Goal: Task Accomplishment & Management: Manage account settings

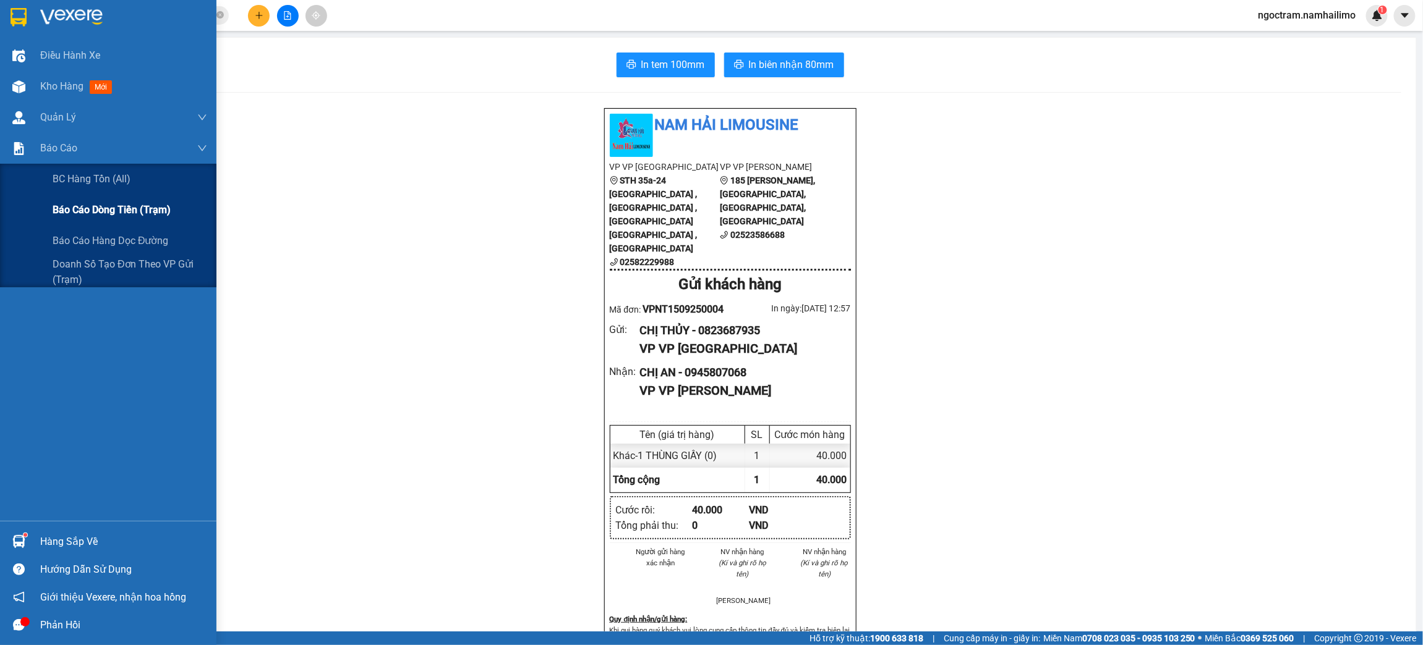
click at [100, 207] on span "Báo cáo dòng tiền (trạm)" at bounding box center [112, 209] width 118 height 15
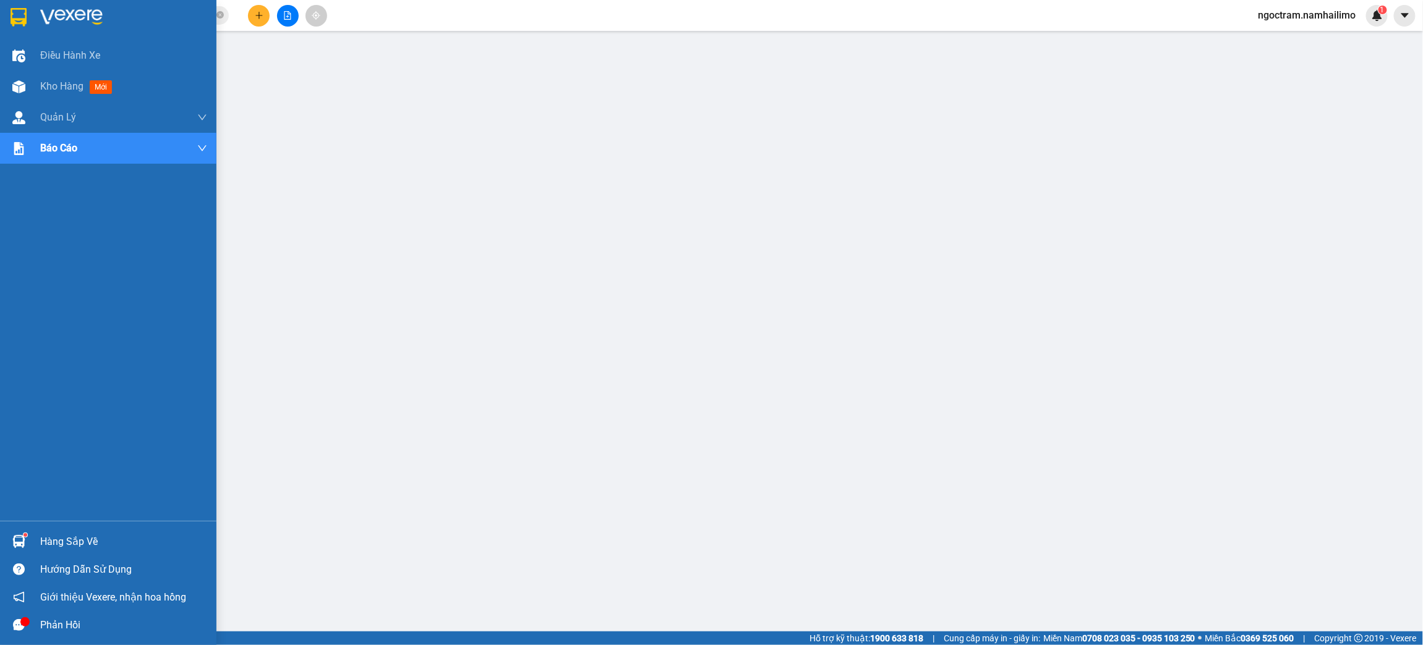
click at [66, 19] on img at bounding box center [71, 17] width 62 height 19
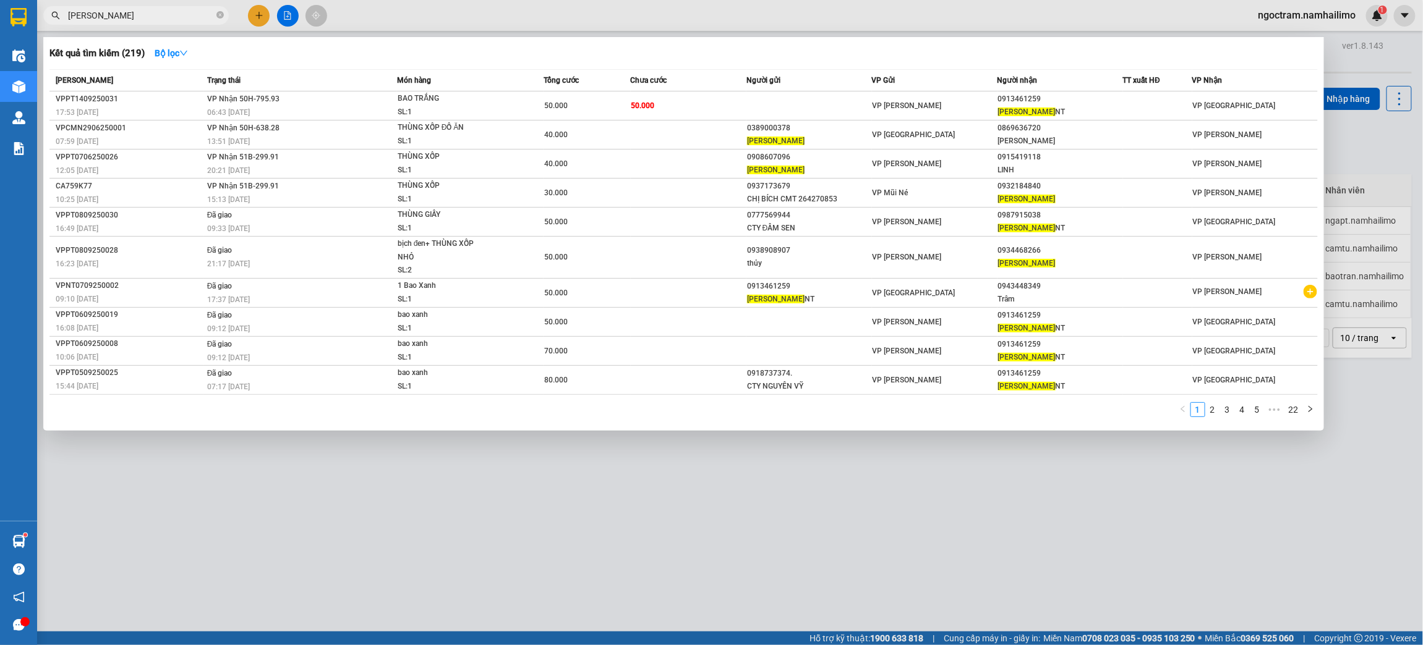
click at [142, 19] on input "KIM ANH" at bounding box center [141, 16] width 146 height 14
click at [1073, 588] on div at bounding box center [711, 322] width 1423 height 645
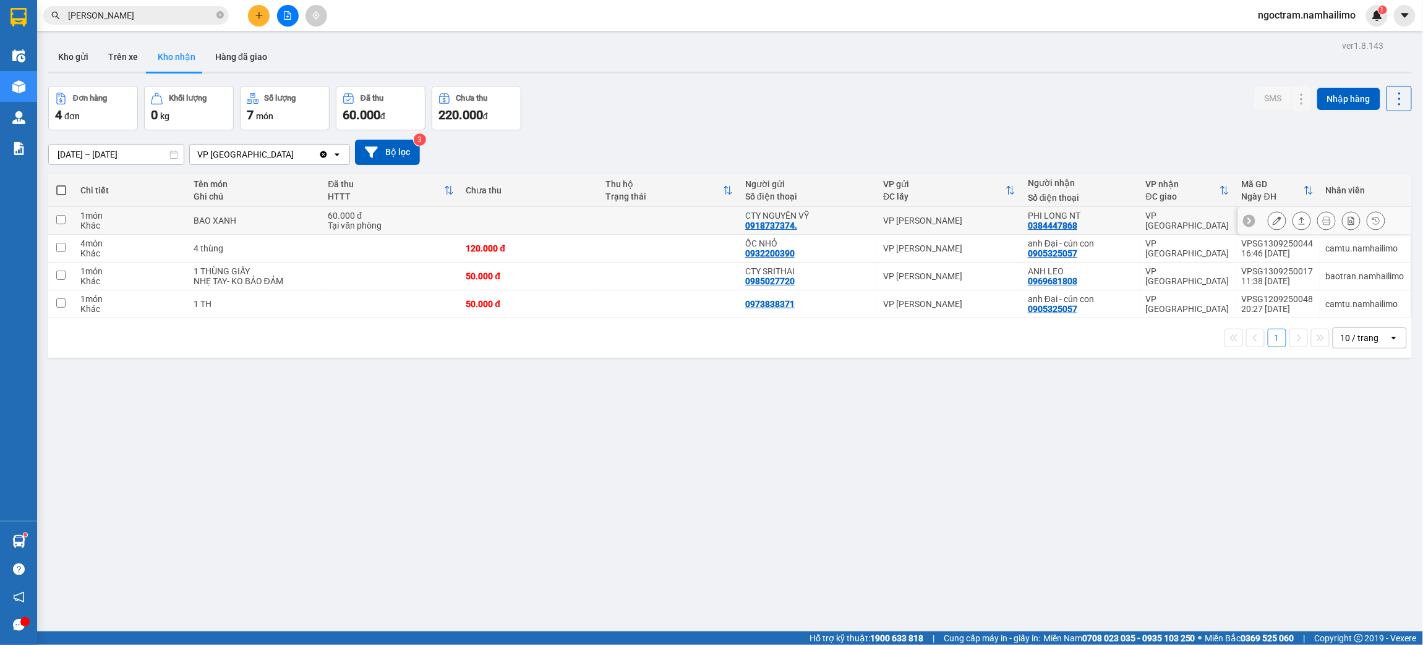
click at [1267, 226] on div at bounding box center [1276, 220] width 19 height 19
click at [1276, 219] on div at bounding box center [1325, 220] width 117 height 19
click at [1270, 220] on button at bounding box center [1276, 221] width 17 height 22
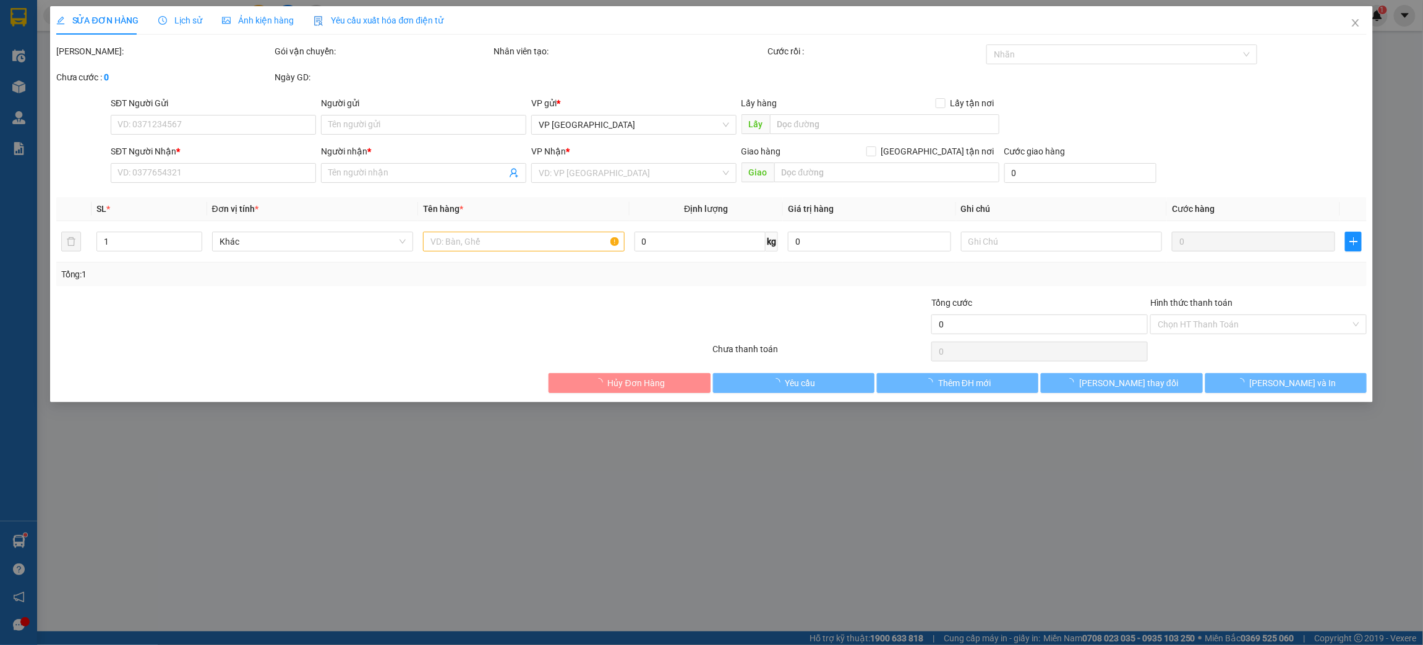
type input "0918737374."
type input "CTY NGUYÊN VỸ"
type input "0384447868"
type input "PHI LONG NT"
type input "60.000"
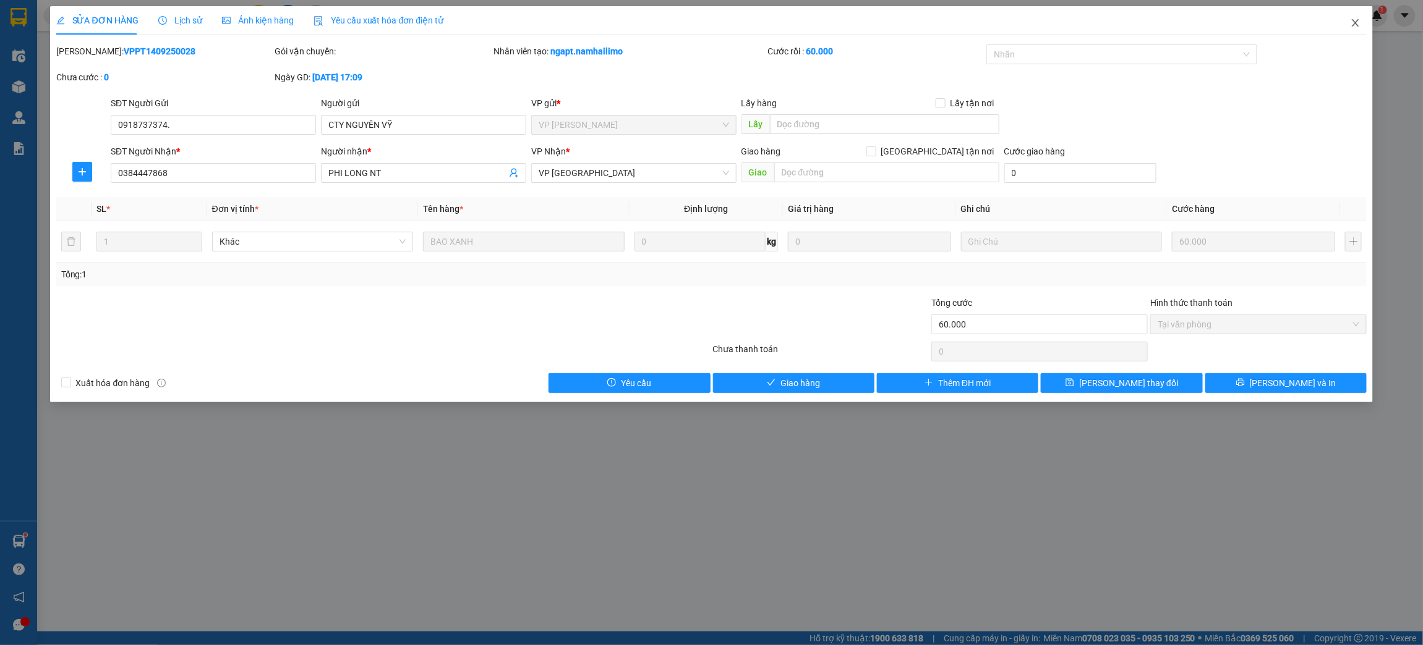
click at [1360, 27] on icon "close" at bounding box center [1355, 23] width 10 height 10
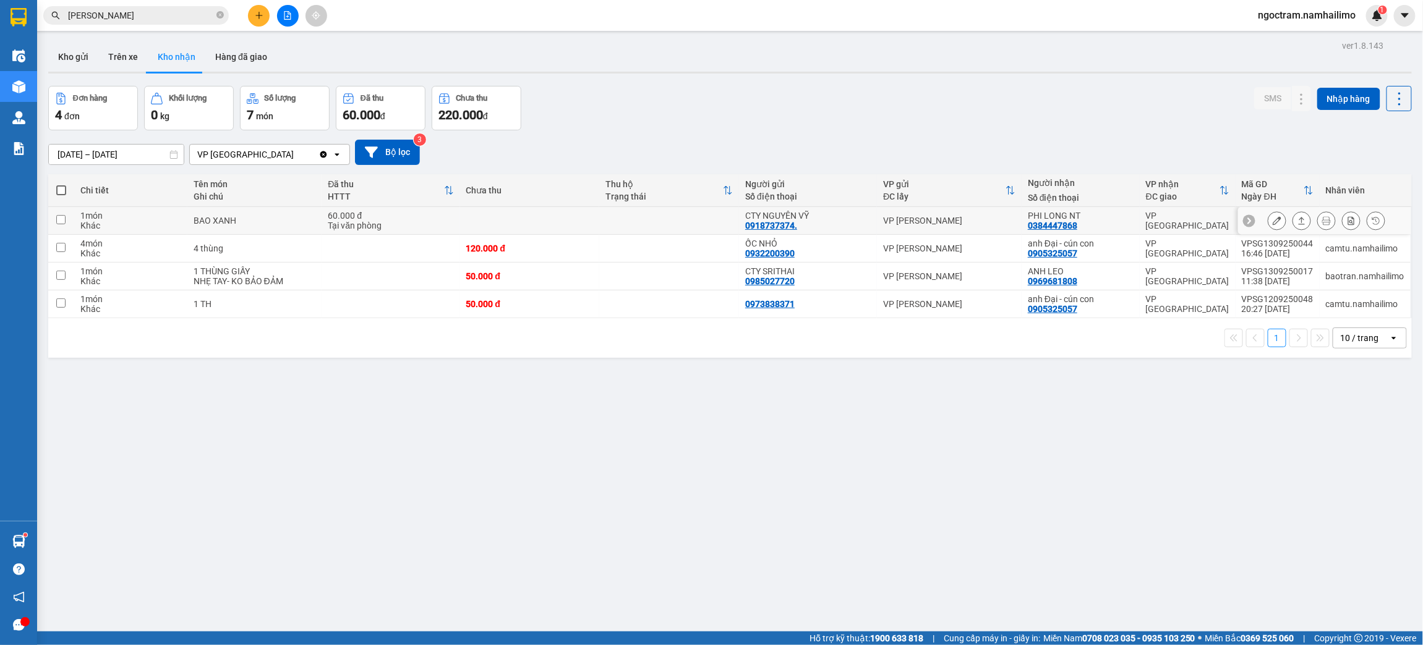
click at [544, 211] on td at bounding box center [530, 221] width 140 height 28
checkbox input "true"
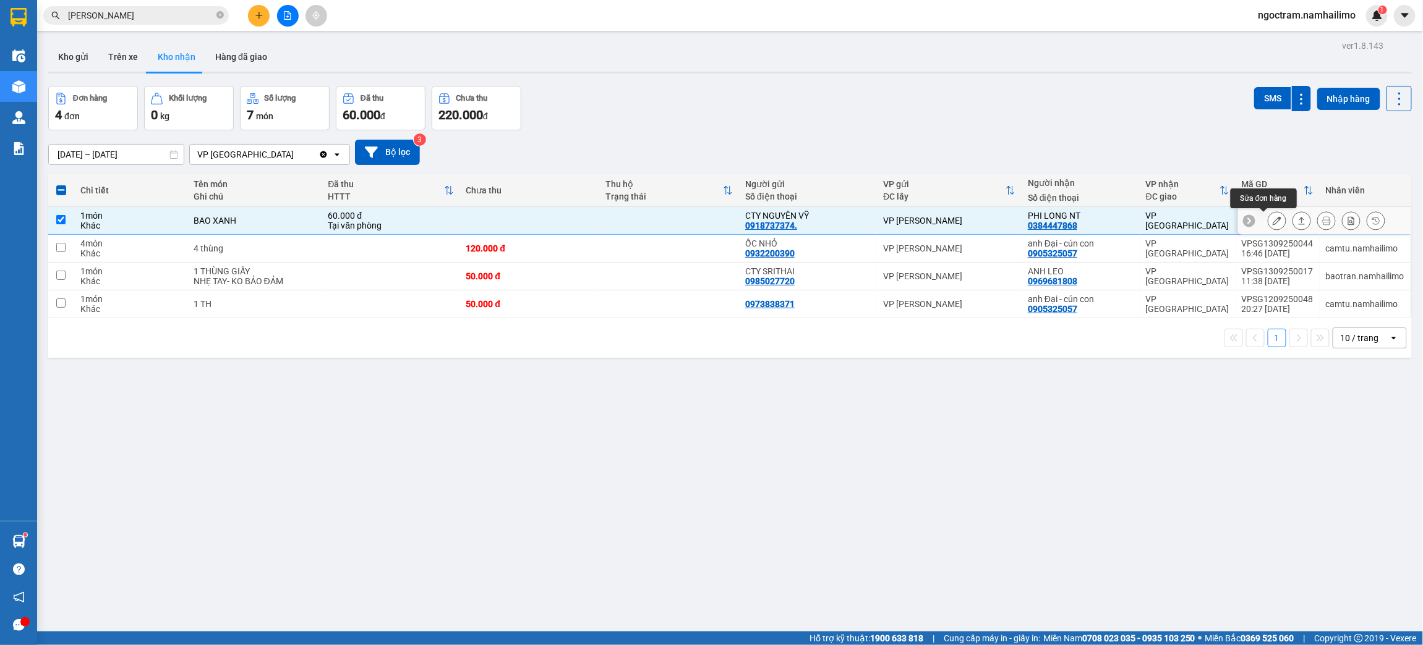
click at [1272, 217] on icon at bounding box center [1276, 220] width 9 height 9
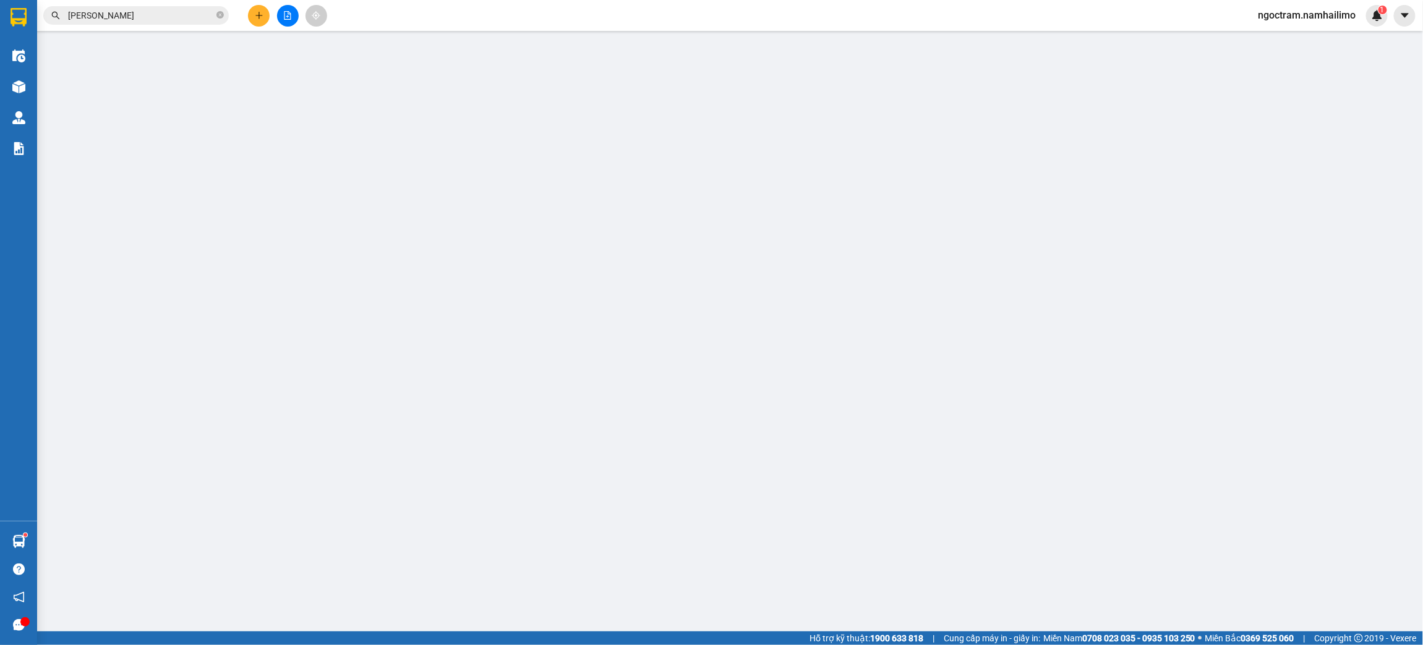
type input "0918737374."
type input "CTY NGUYÊN VỸ"
type input "0384447868"
type input "PHI LONG NT"
type input "60.000"
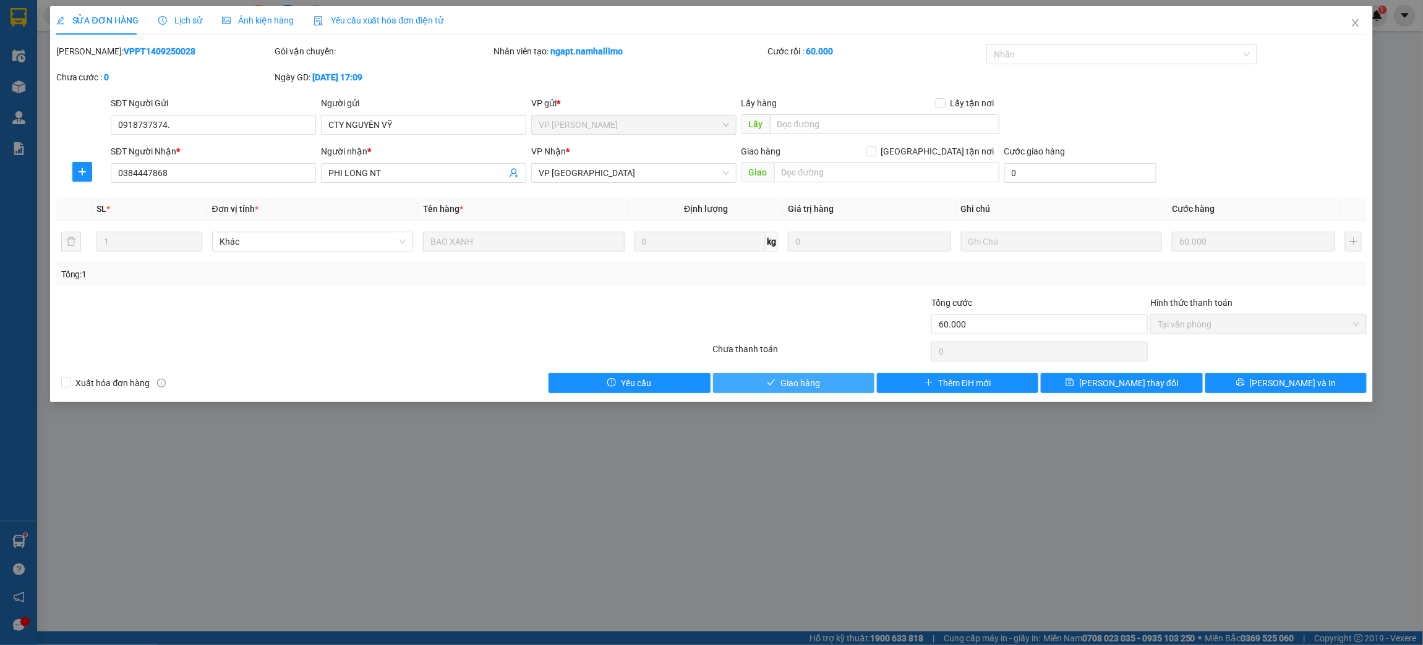
click at [796, 384] on span "Giao hàng" at bounding box center [800, 384] width 40 height 14
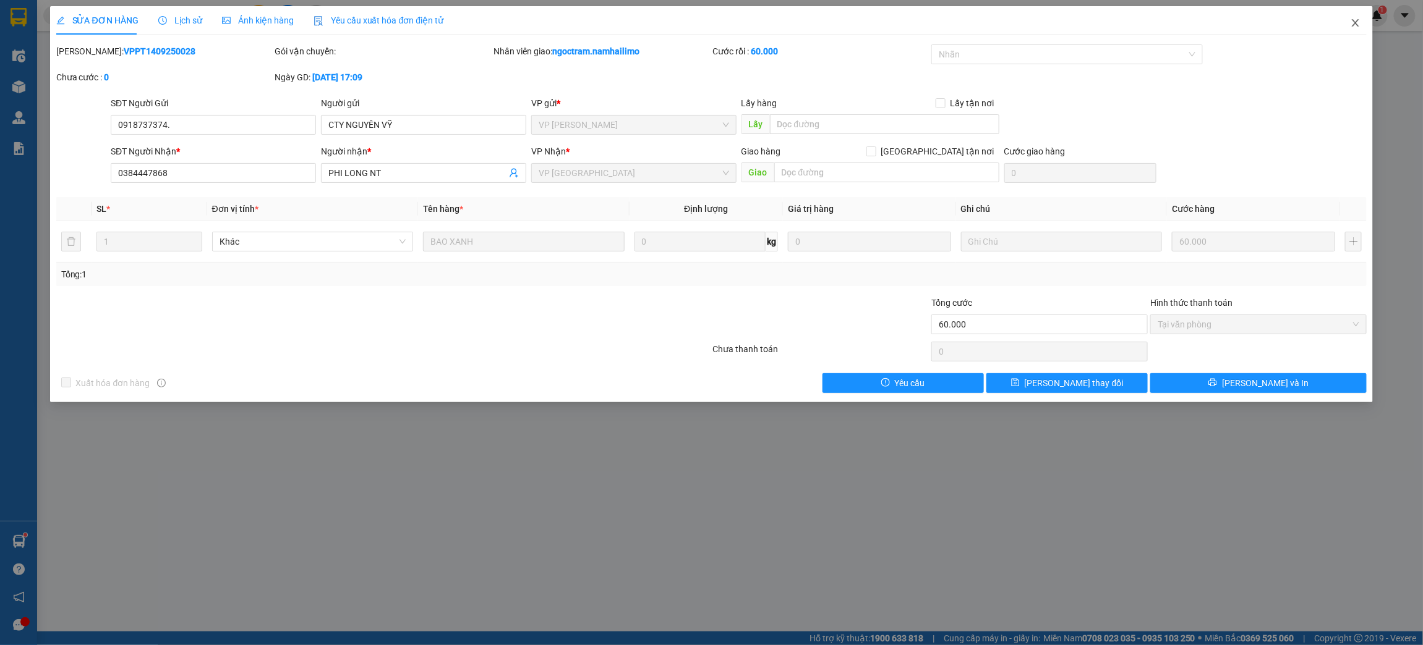
click at [1350, 27] on span "Close" at bounding box center [1355, 23] width 35 height 35
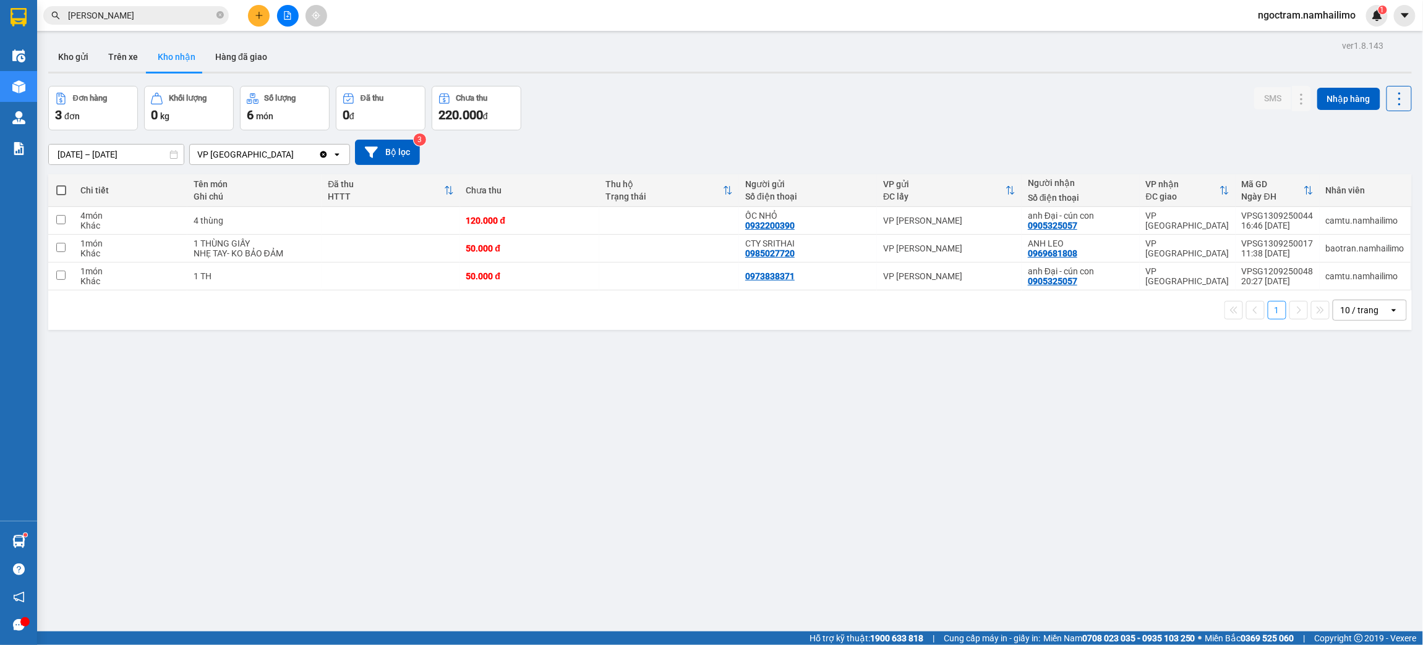
click at [1322, 12] on span "ngoctram.namhailimo" at bounding box center [1306, 14] width 117 height 15
click at [1275, 42] on span "Đăng xuất" at bounding box center [1313, 39] width 92 height 14
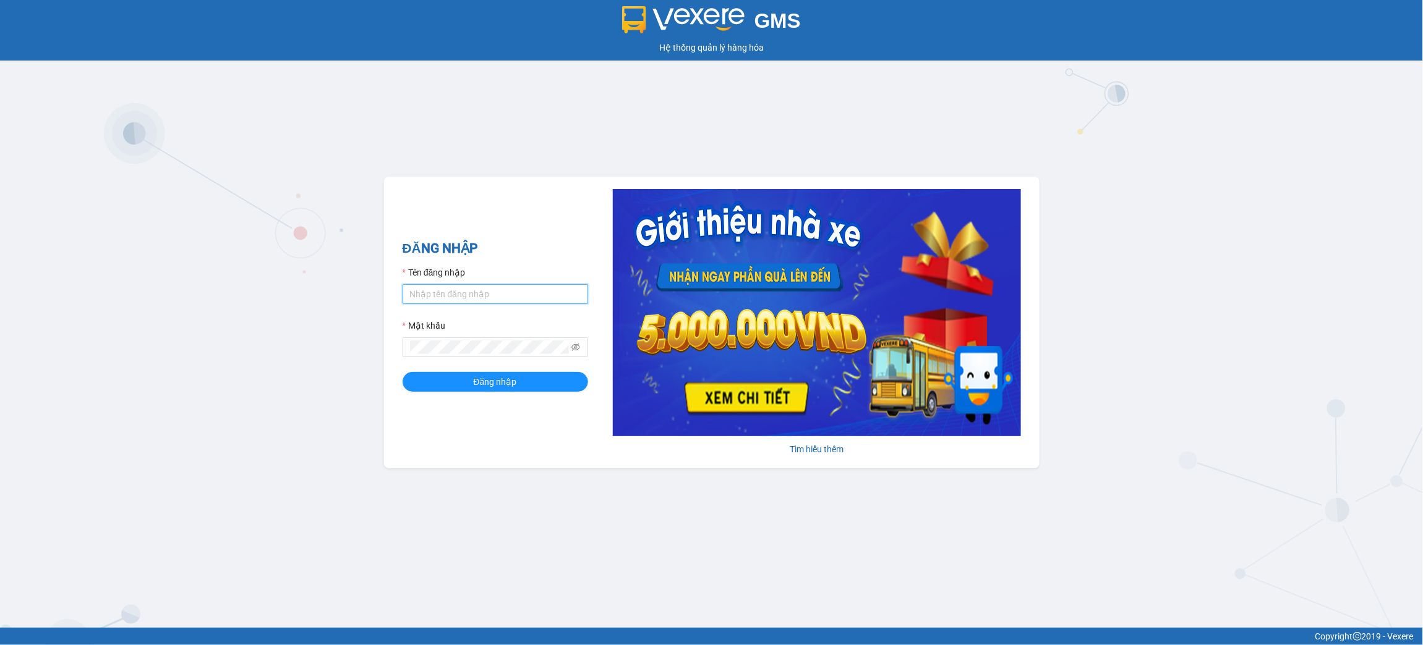
click at [485, 294] on input "Tên đăng nhập" at bounding box center [494, 294] width 185 height 20
type input "thuynhatrang.namhailimo"
click at [402, 372] on button "Đăng nhập" at bounding box center [494, 382] width 185 height 20
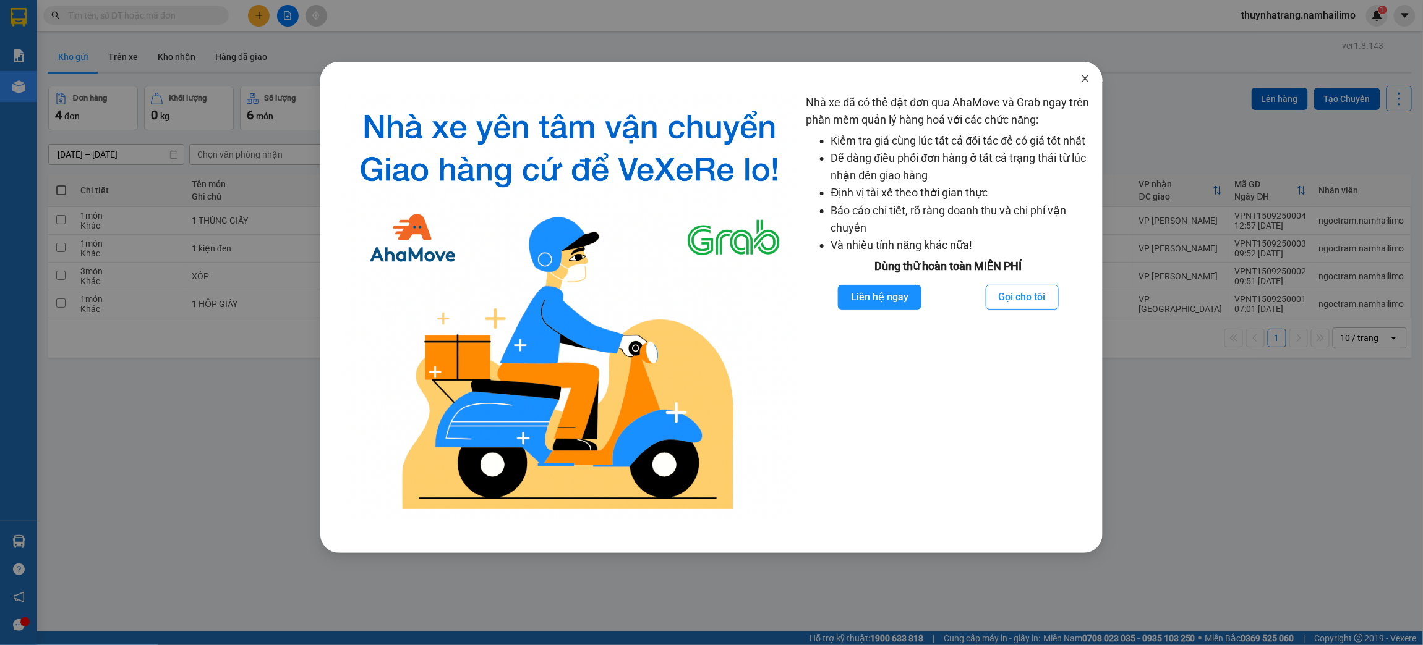
click at [1091, 76] on span "Close" at bounding box center [1085, 79] width 35 height 35
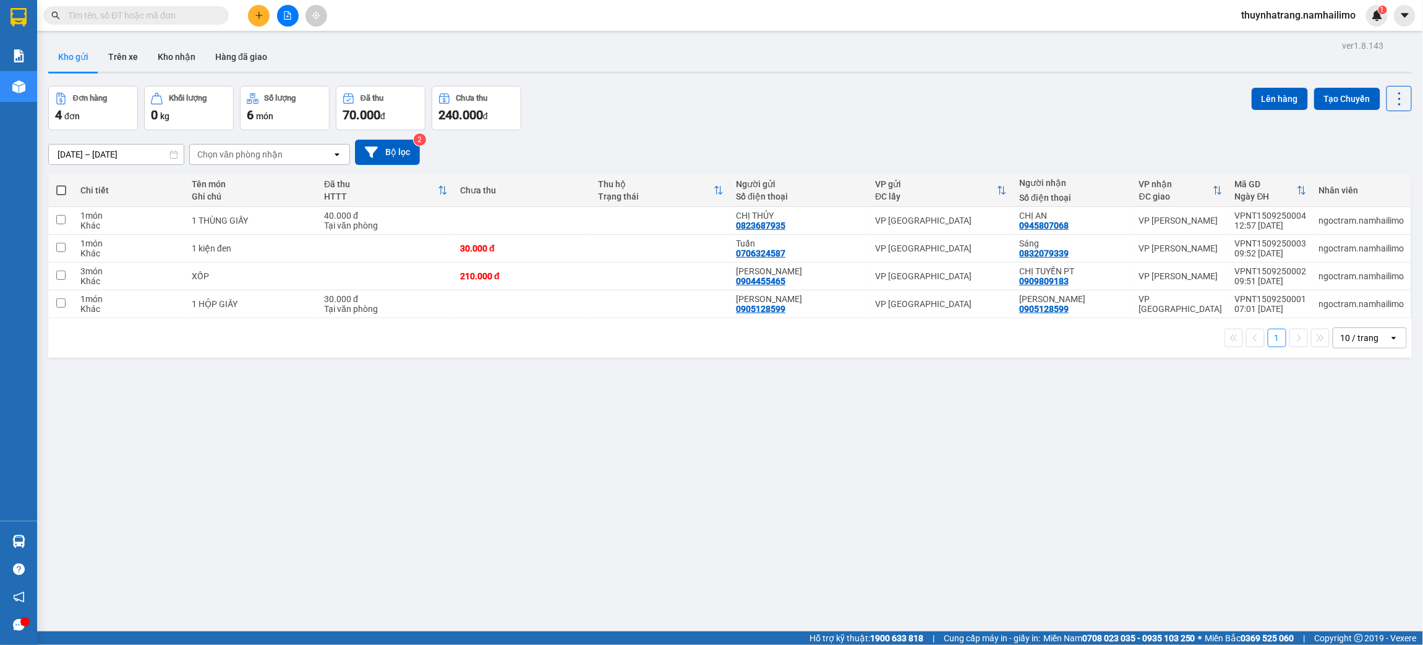
click at [189, 427] on div "ver 1.8.143 Kho gửi Trên xe Kho nhận Hàng đã giao Đơn hàng 4 đơn Khối lượng 0 k…" at bounding box center [729, 359] width 1373 height 645
click at [144, 57] on button "Trên xe" at bounding box center [122, 57] width 49 height 30
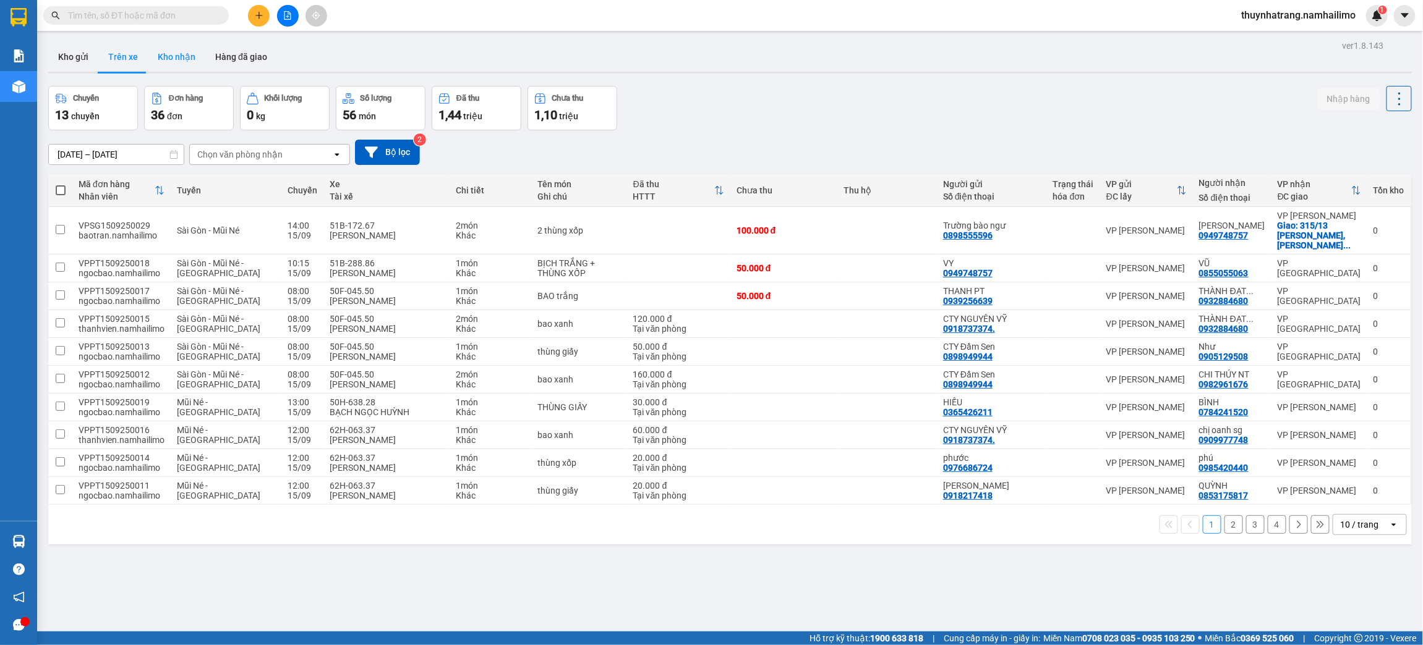
click at [176, 56] on button "Kho nhận" at bounding box center [176, 57] width 57 height 30
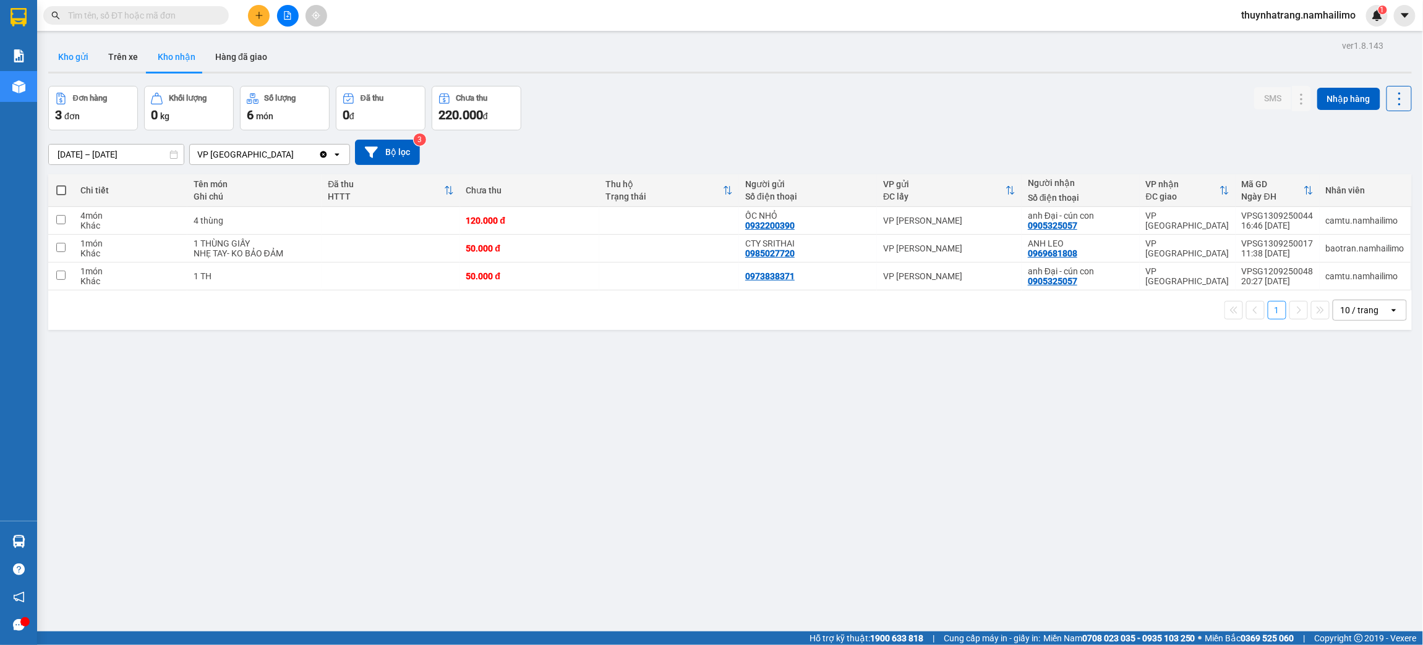
click at [74, 54] on button "Kho gửi" at bounding box center [73, 57] width 50 height 30
